Goal: Navigation & Orientation: Go to known website

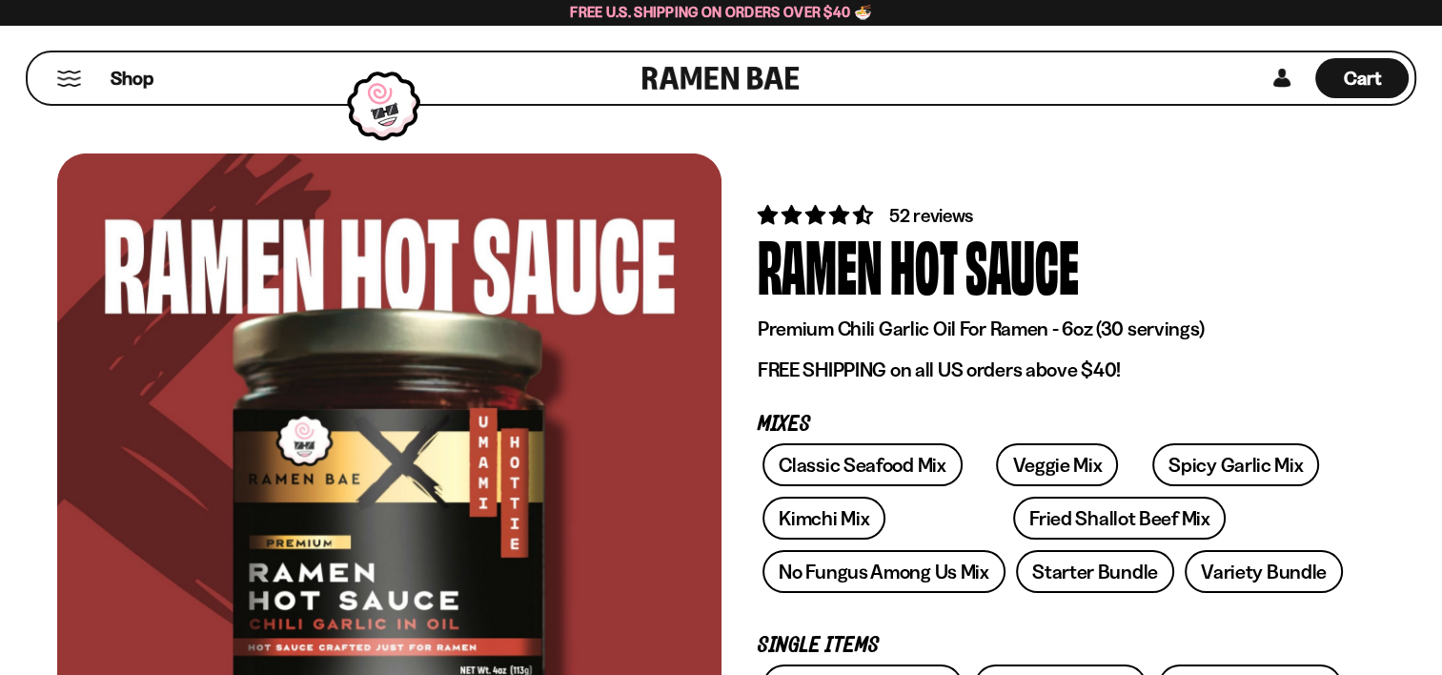
click at [683, 84] on link at bounding box center [721, 77] width 157 height 51
